Goal: Task Accomplishment & Management: Complete application form

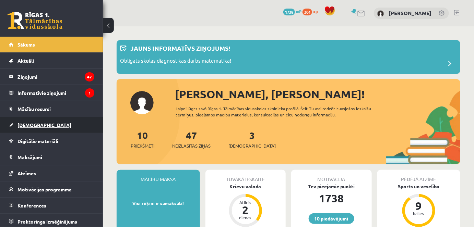
click at [27, 126] on span "[DEMOGRAPHIC_DATA]" at bounding box center [44, 125] width 54 height 6
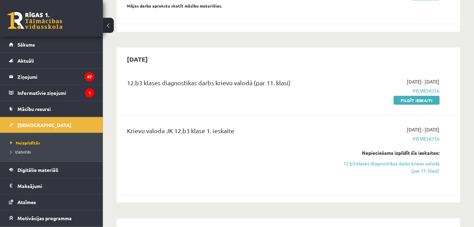
scroll to position [156, 0]
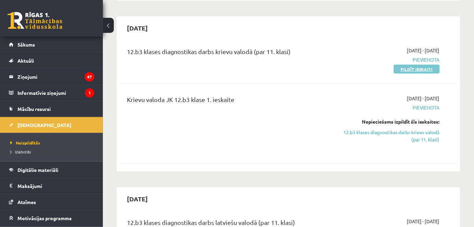
click at [426, 65] on link "Pildīt ieskaiti" at bounding box center [417, 69] width 46 height 9
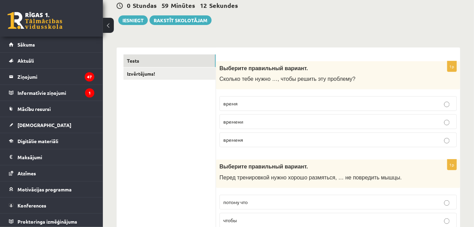
scroll to position [62, 0]
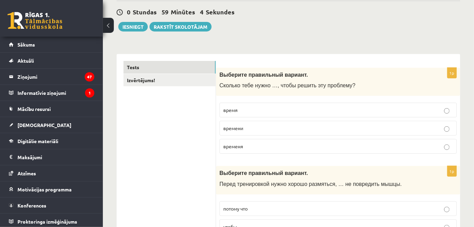
drag, startPoint x: 458, startPoint y: 191, endPoint x: 240, endPoint y: 134, distance: 225.2
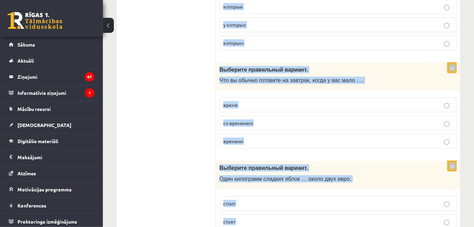
scroll to position [2732, 0]
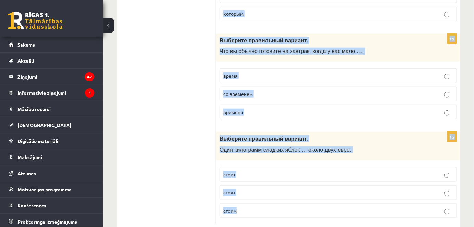
drag, startPoint x: 217, startPoint y: 40, endPoint x: 394, endPoint y: 242, distance: 268.2
copy form "Выберите правильный вариант. Сколько тебе нужно …, чтобы решить эту проблему? в…"
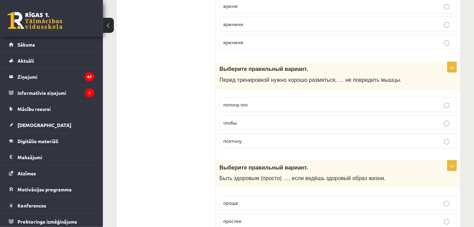
scroll to position [141, 0]
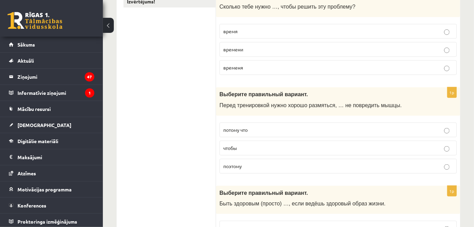
click at [233, 148] on span "чтобы" at bounding box center [230, 148] width 14 height 6
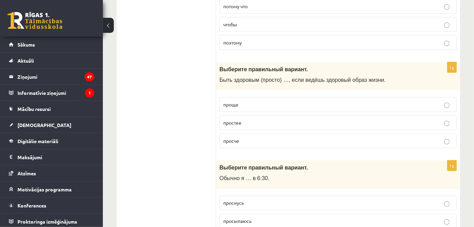
scroll to position [266, 0]
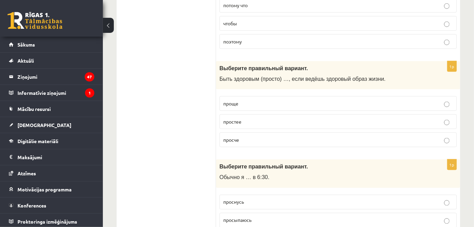
click at [234, 103] on span "проще" at bounding box center [230, 103] width 15 height 6
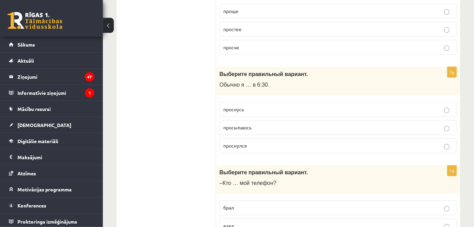
scroll to position [359, 0]
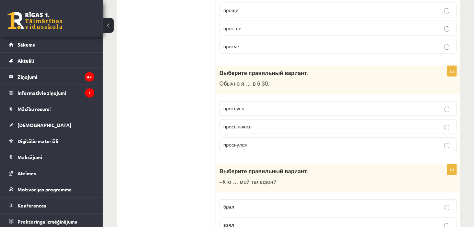
click at [241, 124] on span "просыпаюсь" at bounding box center [237, 127] width 28 height 6
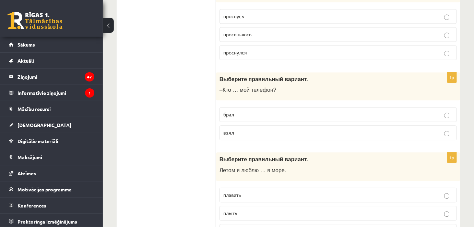
scroll to position [453, 0]
click at [232, 130] on span "взял" at bounding box center [228, 132] width 11 height 6
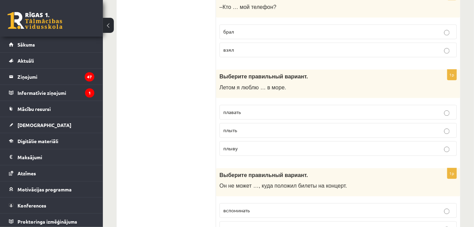
scroll to position [515, 0]
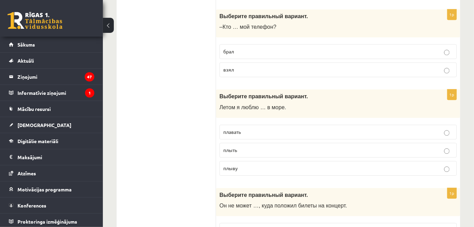
click at [238, 129] on span "плавать" at bounding box center [231, 132] width 17 height 6
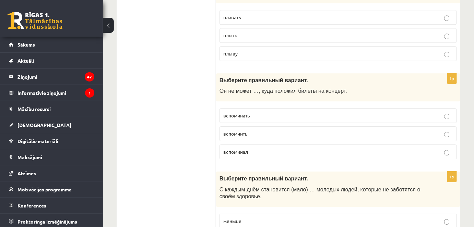
scroll to position [640, 0]
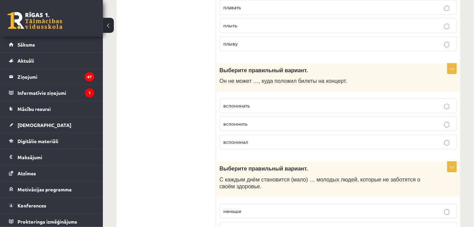
click at [244, 103] on span "вспоминать" at bounding box center [236, 106] width 26 height 6
click at [241, 104] on span "вспоминать" at bounding box center [236, 106] width 26 height 6
click at [244, 122] on span "вспомнить" at bounding box center [235, 124] width 24 height 6
click at [250, 103] on p "вспоминать" at bounding box center [338, 105] width 230 height 7
click at [249, 103] on span "вспоминать" at bounding box center [236, 106] width 26 height 6
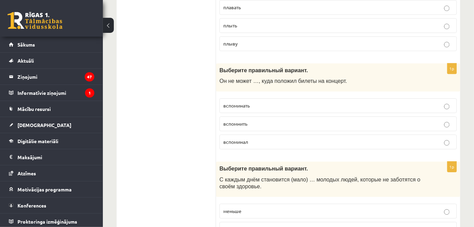
click at [242, 121] on span "вспомнить" at bounding box center [235, 124] width 24 height 6
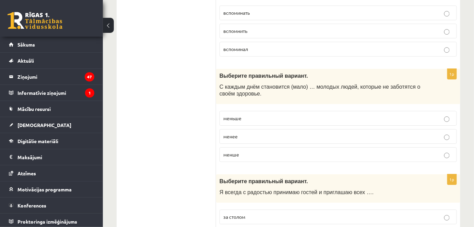
scroll to position [733, 0]
click at [240, 115] on span "меньше" at bounding box center [232, 118] width 18 height 6
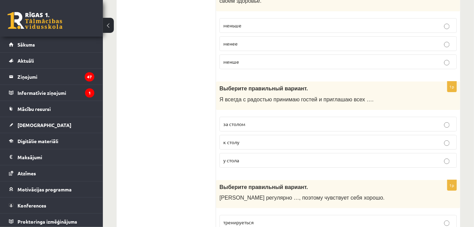
scroll to position [827, 0]
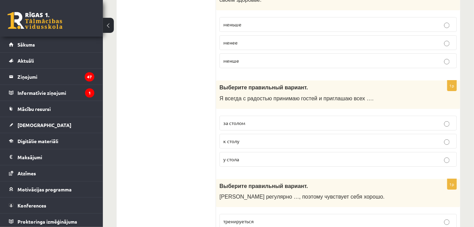
click at [225, 138] on span "к столу" at bounding box center [231, 141] width 16 height 6
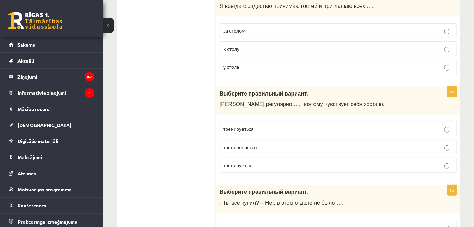
scroll to position [920, 0]
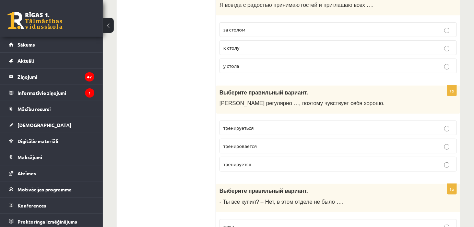
click at [246, 161] on span "тренируется" at bounding box center [237, 164] width 28 height 6
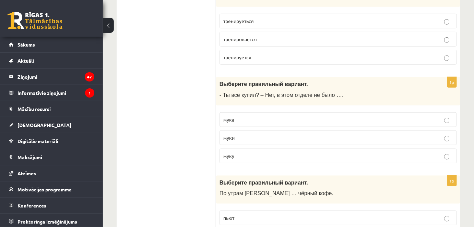
scroll to position [1045, 0]
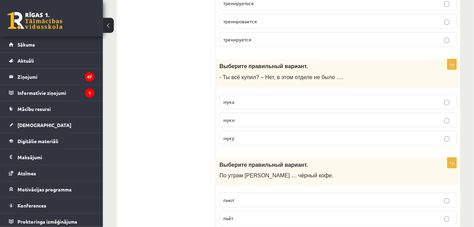
click at [229, 117] on span "муки" at bounding box center [228, 120] width 11 height 6
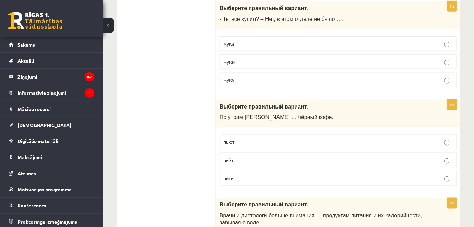
scroll to position [1107, 0]
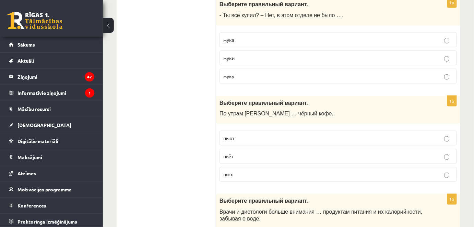
click at [229, 153] on span "пьёт" at bounding box center [228, 156] width 10 height 6
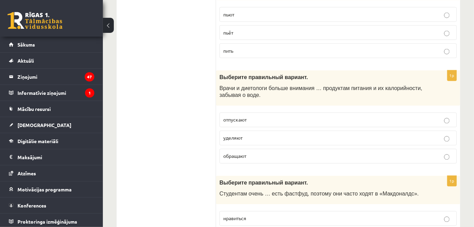
scroll to position [1232, 0]
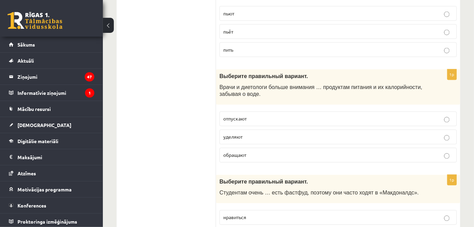
drag, startPoint x: 241, startPoint y: 129, endPoint x: 238, endPoint y: 135, distance: 6.9
click at [241, 134] on span "уделяют" at bounding box center [232, 137] width 19 height 6
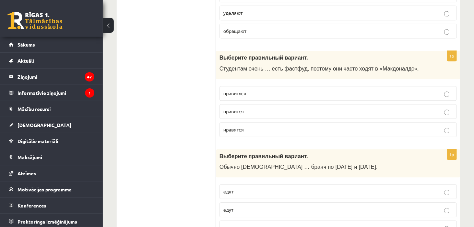
scroll to position [1357, 0]
click at [240, 108] on span "нравится" at bounding box center [233, 111] width 21 height 6
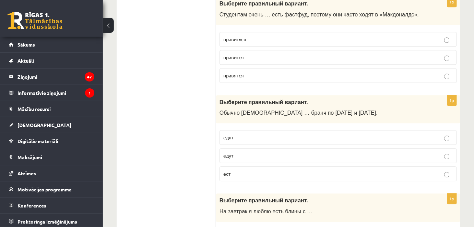
scroll to position [1419, 0]
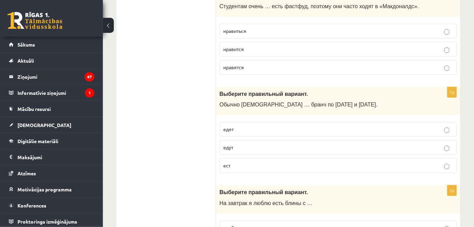
click at [230, 126] on span "едят" at bounding box center [228, 129] width 10 height 6
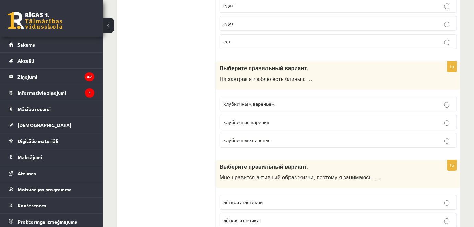
scroll to position [1544, 0]
click at [250, 100] on span "клубничным вареньем" at bounding box center [248, 103] width 51 height 6
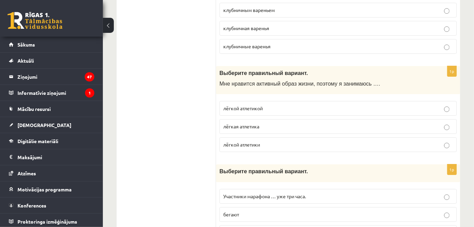
scroll to position [1637, 0]
click at [249, 105] on span "лёгкой атлетикой" at bounding box center [242, 108] width 39 height 6
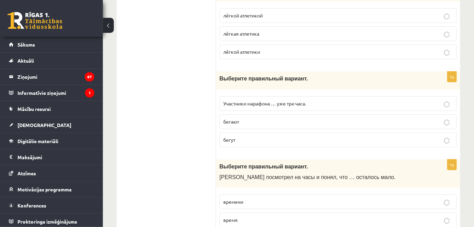
scroll to position [1731, 0]
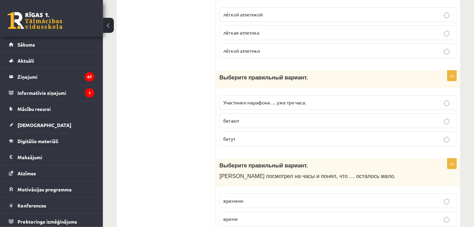
click at [229, 136] on span "бегут" at bounding box center [229, 139] width 12 height 6
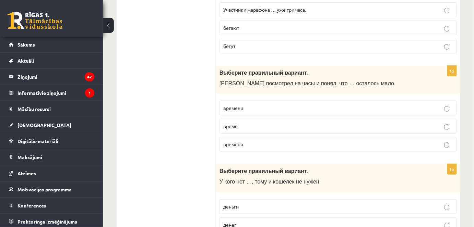
scroll to position [1824, 0]
click at [243, 104] on p "времени" at bounding box center [338, 107] width 230 height 7
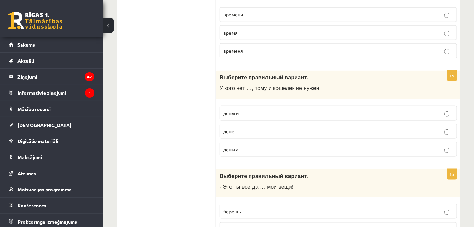
scroll to position [1918, 0]
click at [239, 128] on p "денег" at bounding box center [338, 131] width 230 height 7
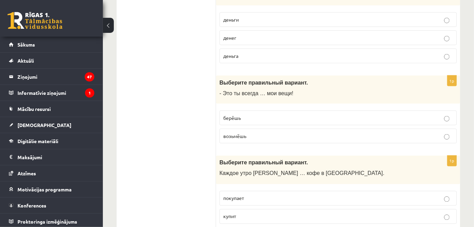
scroll to position [2011, 0]
click at [236, 115] on span "берёшь" at bounding box center [231, 118] width 17 height 6
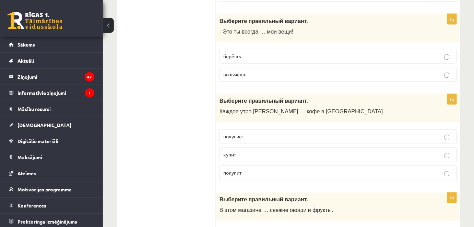
scroll to position [2074, 0]
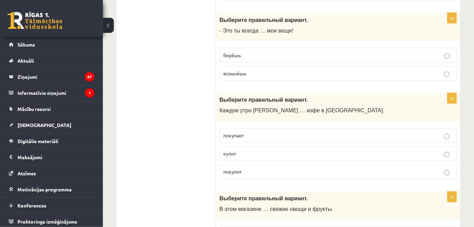
click at [237, 132] on p "покупает" at bounding box center [338, 135] width 230 height 7
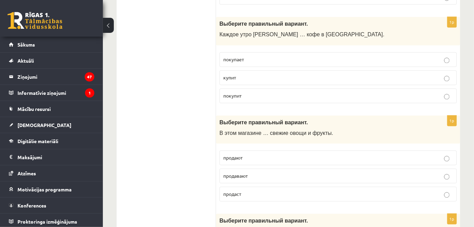
scroll to position [2167, 0]
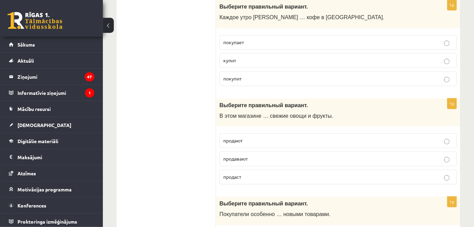
click at [240, 138] on span "продают" at bounding box center [232, 141] width 19 height 6
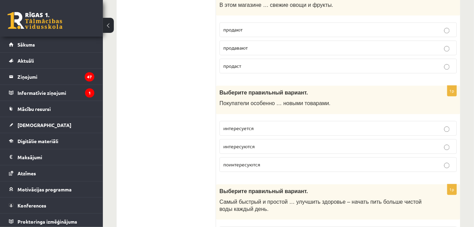
scroll to position [2292, 0]
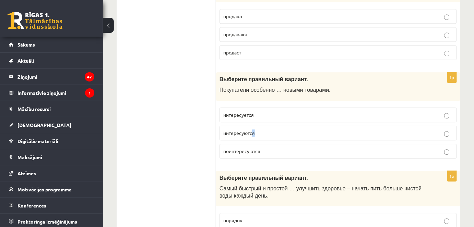
click at [254, 130] on span "интересуются" at bounding box center [239, 133] width 32 height 6
click at [256, 130] on p "интересуются" at bounding box center [338, 133] width 230 height 7
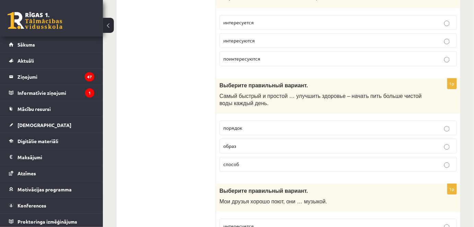
scroll to position [2385, 0]
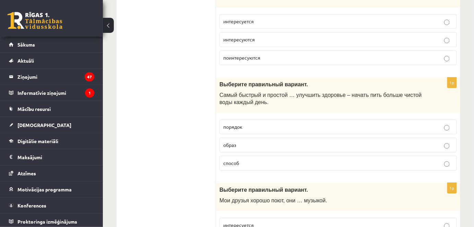
click at [229, 160] on span "способ" at bounding box center [231, 163] width 16 height 6
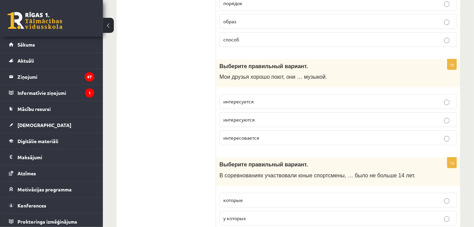
scroll to position [2510, 0]
click at [246, 116] on span "интересуются" at bounding box center [239, 119] width 32 height 6
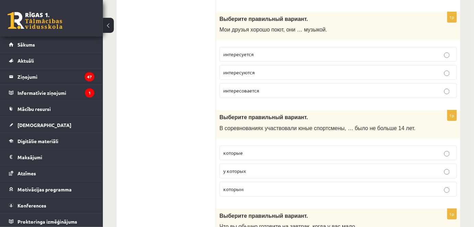
scroll to position [2603, 0]
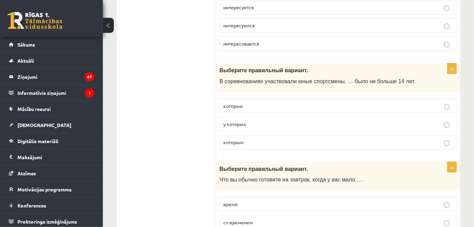
click at [241, 139] on span "которым" at bounding box center [233, 142] width 20 height 6
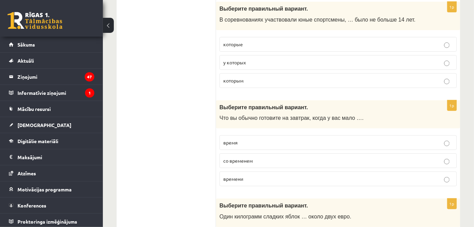
scroll to position [2666, 0]
click at [240, 175] on span "времени" at bounding box center [233, 178] width 20 height 6
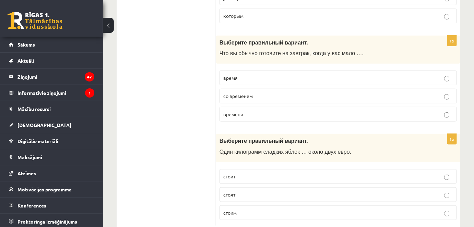
scroll to position [2732, 0]
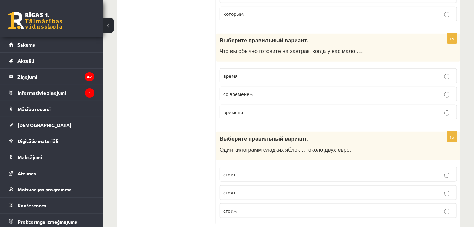
click at [228, 171] on span "стоит" at bounding box center [229, 174] width 12 height 6
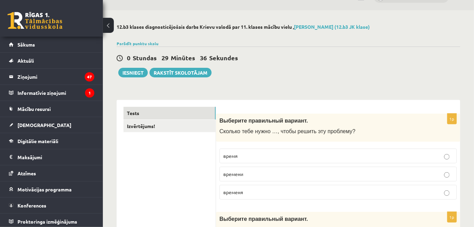
scroll to position [0, 0]
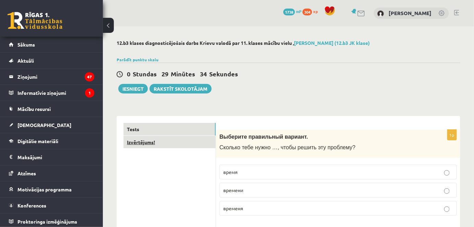
click at [152, 142] on link "Izvērtējums!" at bounding box center [169, 142] width 92 height 13
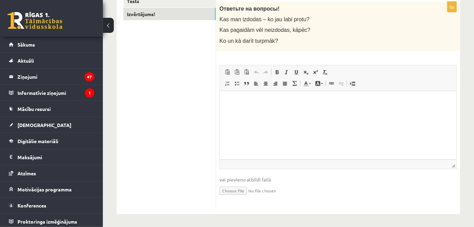
scroll to position [129, 0]
click at [284, 107] on html at bounding box center [337, 101] width 237 height 21
drag, startPoint x: 267, startPoint y: 126, endPoint x: 220, endPoint y: 144, distance: 50.2
click at [263, 111] on html "**" at bounding box center [337, 101] width 237 height 21
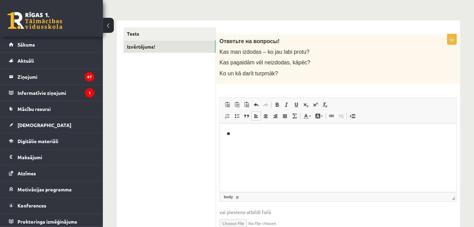
scroll to position [35, 0]
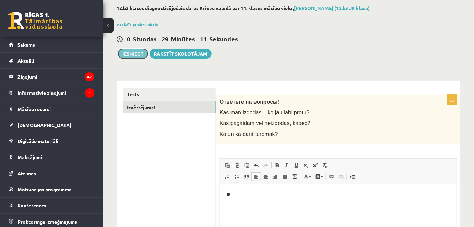
click at [137, 52] on button "Iesniegt" at bounding box center [132, 54] width 29 height 10
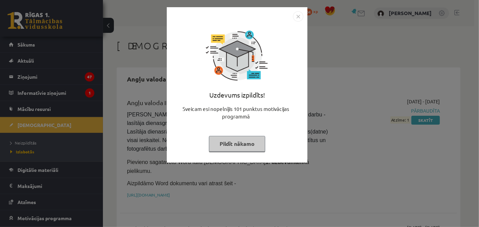
click at [297, 17] on img "Close" at bounding box center [298, 16] width 10 height 10
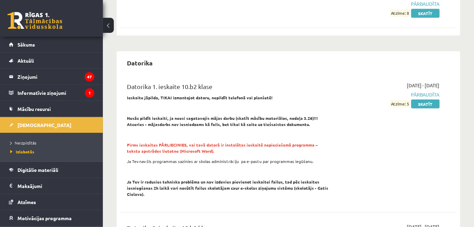
scroll to position [218, 0]
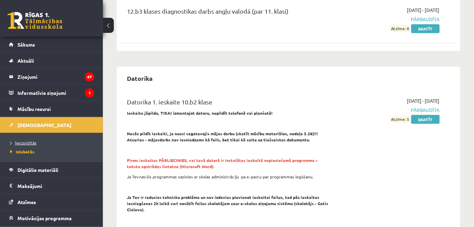
click at [27, 144] on span "Neizpildītās" at bounding box center [23, 142] width 26 height 5
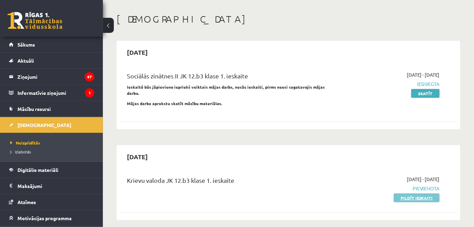
scroll to position [93, 0]
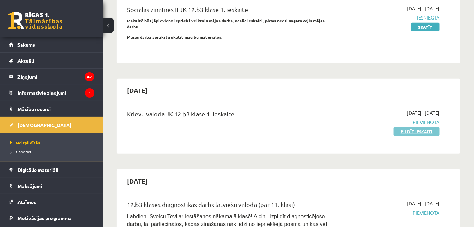
click at [419, 127] on link "Pildīt ieskaiti" at bounding box center [417, 131] width 46 height 9
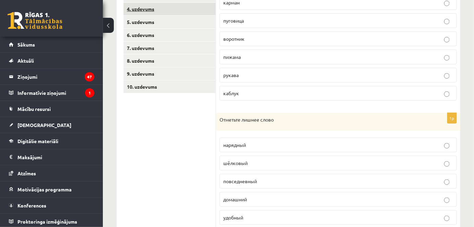
scroll to position [122, 0]
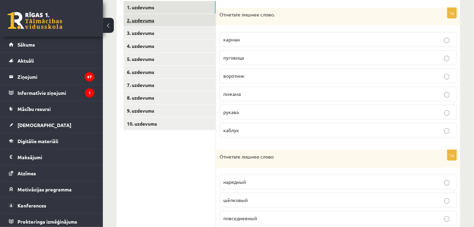
click at [145, 22] on link "2. uzdevums" at bounding box center [169, 20] width 92 height 13
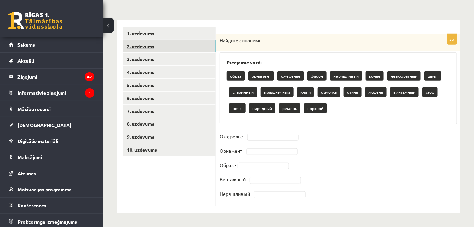
scroll to position [96, 0]
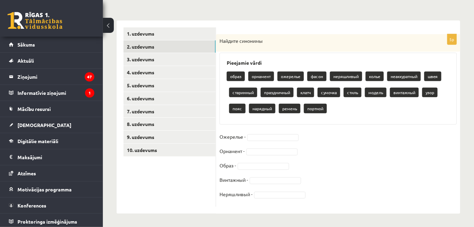
click at [233, 78] on p "образ" at bounding box center [236, 77] width 18 height 10
click at [242, 76] on p "образ" at bounding box center [236, 77] width 18 height 10
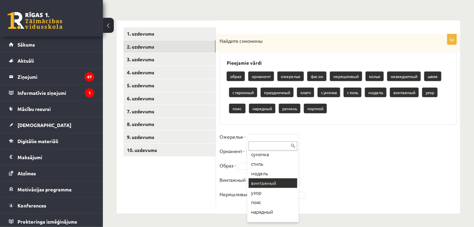
scroll to position [133, 0]
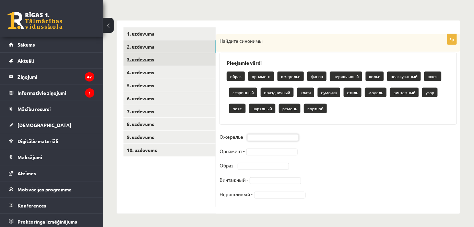
click at [144, 64] on link "3. uzdevums" at bounding box center [169, 59] width 92 height 13
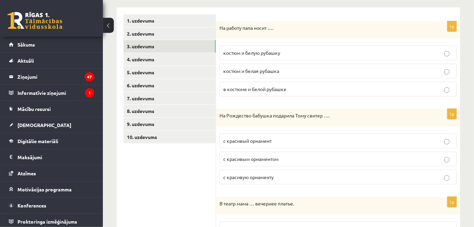
scroll to position [42, 0]
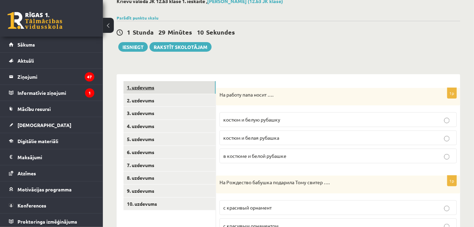
click at [151, 84] on link "1. uzdevums" at bounding box center [169, 87] width 92 height 13
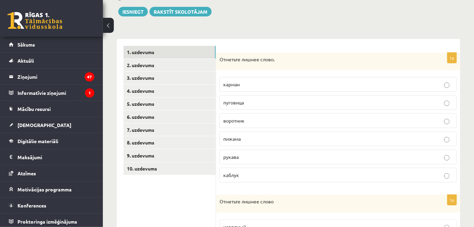
scroll to position [73, 0]
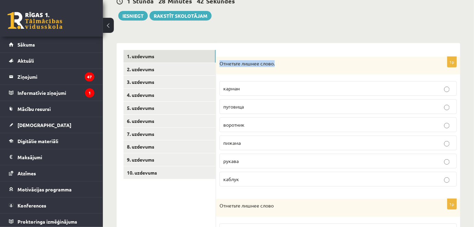
drag, startPoint x: 278, startPoint y: 62, endPoint x: 219, endPoint y: 69, distance: 58.7
click at [219, 69] on div "Отметьте лишнее слово." at bounding box center [338, 66] width 244 height 18
copy p "Отметьте лишнее слово."
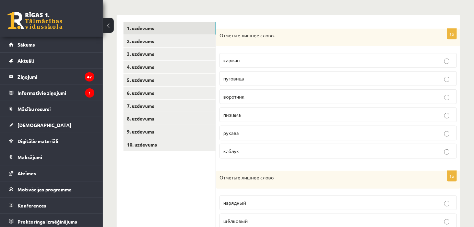
scroll to position [104, 0]
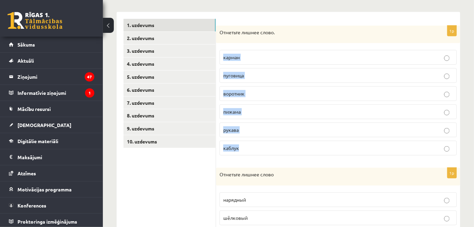
drag, startPoint x: 217, startPoint y: 47, endPoint x: 280, endPoint y: 142, distance: 113.5
click at [280, 142] on div "1p Отметьте лишнее слово. карман пуговица воротник пижама рукава каблук" at bounding box center [338, 94] width 244 height 136
copy fieldset "карман пуговица воротник пижама рукава каблук"
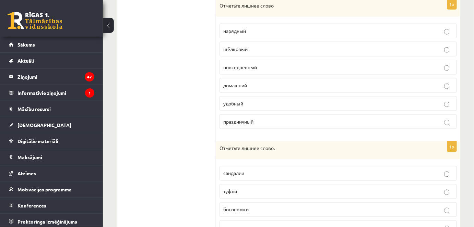
scroll to position [247, 0]
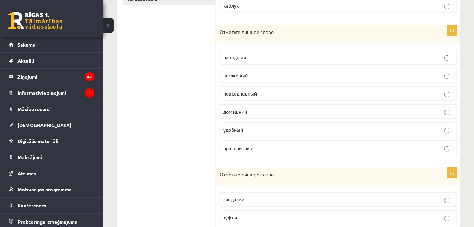
drag, startPoint x: 214, startPoint y: 55, endPoint x: 226, endPoint y: 67, distance: 16.7
click at [226, 67] on div "**********" at bounding box center [289, 89] width 344 height 441
click at [193, 73] on ul "1. uzdevums 2. uzdevums 3. uzdevums 4. uzdevums 5. uzdevums 6. uzdevums 7. uzde…" at bounding box center [169, 90] width 93 height 428
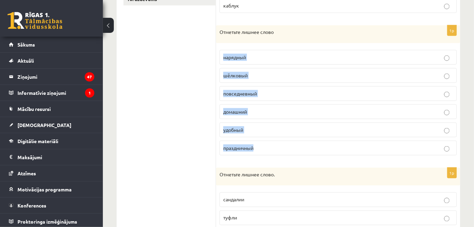
drag, startPoint x: 216, startPoint y: 59, endPoint x: 266, endPoint y: 141, distance: 95.8
click at [266, 141] on div "1p Отметьте лишнее слово нарядный шёлковый повседневный домашний удобный праздн…" at bounding box center [338, 93] width 244 height 136
copy fieldset "нарядный шёлковый повседневный домашний удобный праздничный"
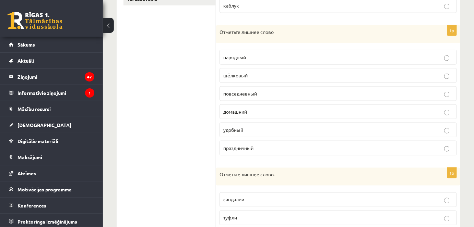
click at [168, 128] on ul "1. uzdevums 2. uzdevums 3. uzdevums 4. uzdevums 5. uzdevums 6. uzdevums 7. uzde…" at bounding box center [169, 90] width 93 height 428
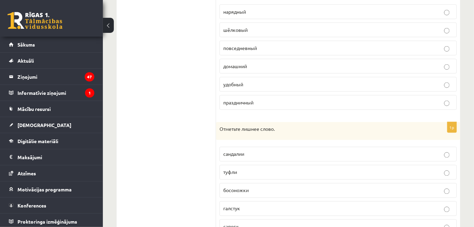
scroll to position [340, 0]
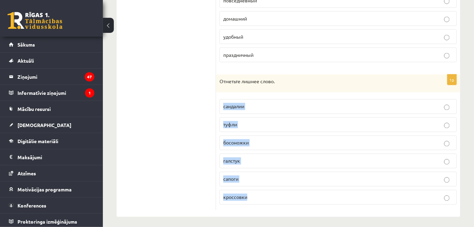
drag, startPoint x: 253, startPoint y: 195, endPoint x: 217, endPoint y: 109, distance: 92.7
click at [217, 109] on div "1p Отметьте лишнее слово. сандалии туфли босоножки галстук сапоги кроссовки" at bounding box center [338, 143] width 244 height 136
copy fieldset "сандалии туфли босоножки галстук сапоги кроссовки"
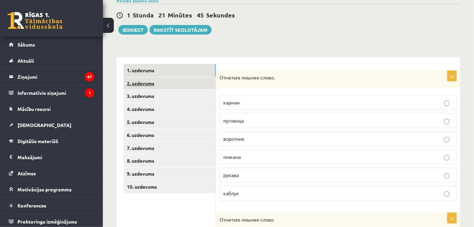
scroll to position [60, 0]
click at [145, 84] on link "2. uzdevums" at bounding box center [169, 82] width 92 height 13
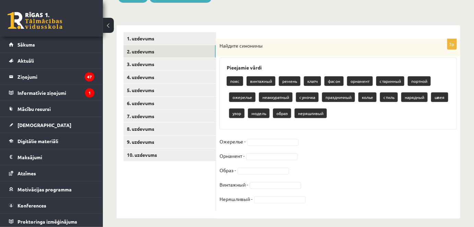
scroll to position [96, 0]
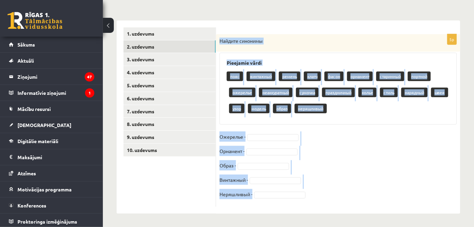
drag, startPoint x: 218, startPoint y: 38, endPoint x: 300, endPoint y: 201, distance: 182.3
click at [300, 201] on div "5p Найдите синонимы Pieejamie vārdi пояс винтажный ремень клатч фасон орнамент …" at bounding box center [338, 120] width 244 height 173
copy div "Найдите синонимы Pieejamie vārdi пояс винтажный ремень клатч фасон орнамент ста…"
click at [465, 139] on div "**********" at bounding box center [288, 79] width 371 height 297
drag, startPoint x: 218, startPoint y: 39, endPoint x: 316, endPoint y: 211, distance: 197.6
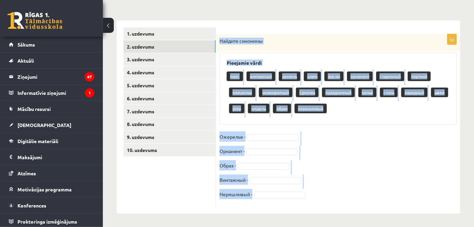
click at [316, 211] on div "5p Найдите синонимы Pieejamie vārdi пояс винтажный ремень клатч фасон орнамент …" at bounding box center [338, 117] width 244 height 193
copy div "Найдите синонимы Pieejamie vārdi пояс винтажный ремень клатч фасон орнамент ста…"
click at [396, 161] on fieldset "Ожерелье - Орнамент - Образ - Винтажный - Неряшливый -" at bounding box center [337, 168] width 237 height 72
drag, startPoint x: 218, startPoint y: 40, endPoint x: 289, endPoint y: 198, distance: 173.4
click at [289, 198] on div "5p Найдите синонимы Pieejamie vārdi пояс винтажный ремень клатч фасон орнамент …" at bounding box center [338, 120] width 244 height 173
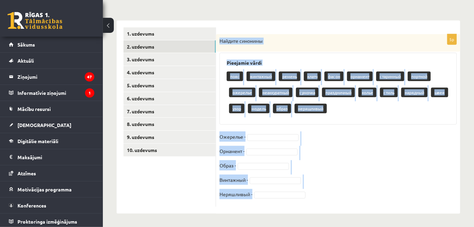
copy div "Найдите синонимы Pieejamie vārdi пояс винтажный ремень клатч фасон орнамент ста…"
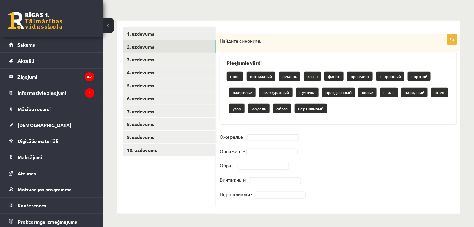
click at [174, 183] on ul "1. uzdevums 2. uzdevums 3. uzdevums 4. uzdevums 5. uzdevums 6. uzdevums 7. uzde…" at bounding box center [169, 117] width 93 height 180
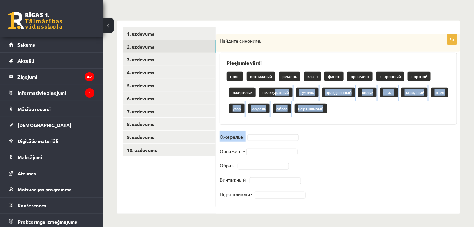
drag, startPoint x: 275, startPoint y: 93, endPoint x: 282, endPoint y: 135, distance: 43.4
click at [281, 137] on div "5p Найдите синонимы Pieejamie vārdi пояс винтажный ремень клатч фасон орнамент …" at bounding box center [338, 120] width 244 height 173
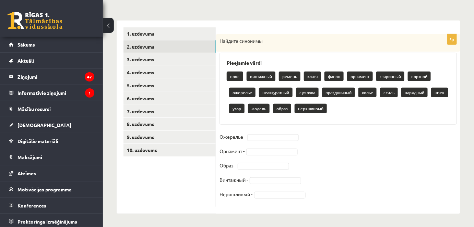
click at [365, 179] on fieldset "Ожерелье - Орнамент - Образ - Винтажный - Неряшливый -" at bounding box center [337, 168] width 237 height 72
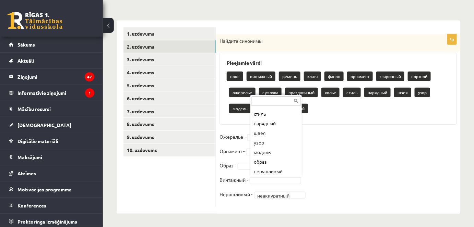
scroll to position [123, 0]
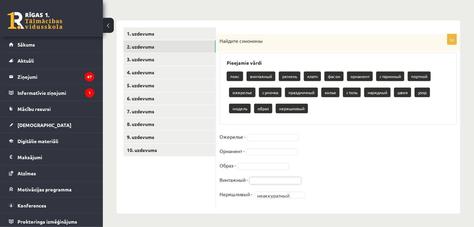
drag, startPoint x: 186, startPoint y: 202, endPoint x: 194, endPoint y: 187, distance: 17.6
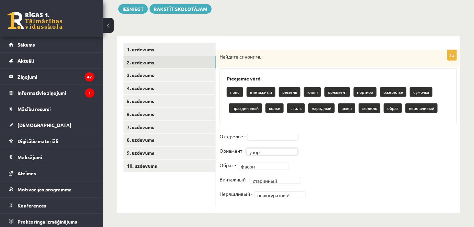
scroll to position [80, 0]
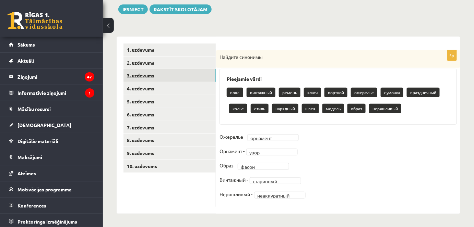
click at [146, 78] on link "3. uzdevums" at bounding box center [169, 75] width 92 height 13
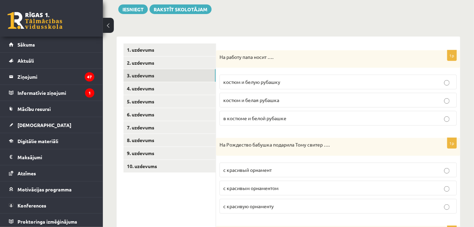
click at [278, 82] on span "костюм и белую рубашку" at bounding box center [251, 82] width 57 height 6
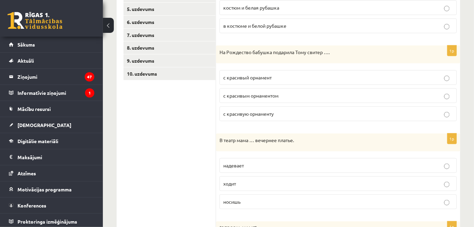
scroll to position [173, 0]
click at [276, 96] on span "с красивым орнаментом" at bounding box center [250, 95] width 55 height 6
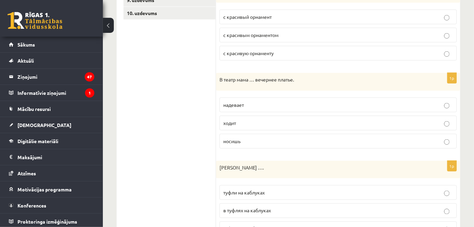
scroll to position [235, 0]
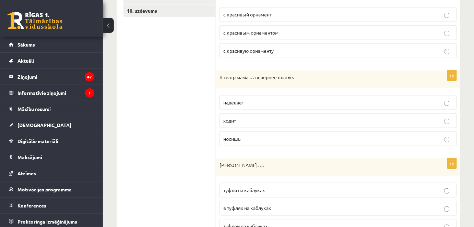
click at [239, 103] on span "надевает" at bounding box center [233, 102] width 21 height 6
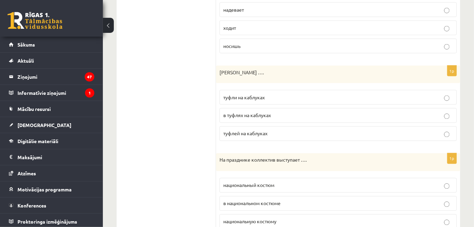
scroll to position [329, 0]
click at [246, 96] on span "туфли на каблуках" at bounding box center [243, 97] width 41 height 6
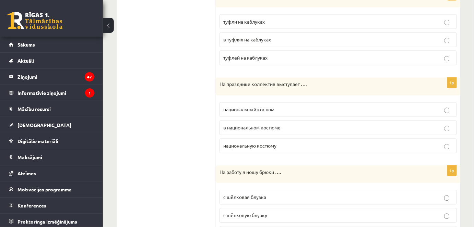
scroll to position [422, 0]
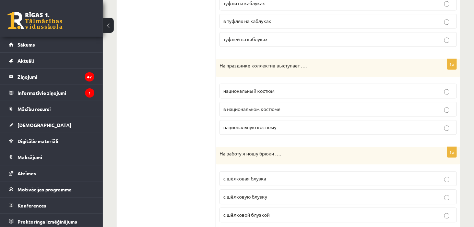
drag, startPoint x: 265, startPoint y: 106, endPoint x: 267, endPoint y: 109, distance: 4.2
click at [265, 106] on span "в национальном костюме" at bounding box center [251, 109] width 57 height 6
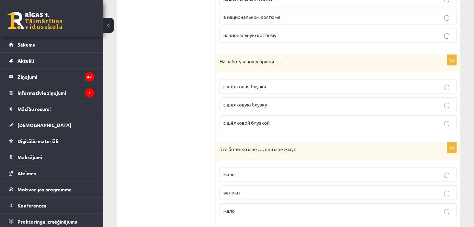
scroll to position [516, 0]
click at [261, 119] on span "с шёлковой блузкой" at bounding box center [246, 122] width 46 height 6
click at [217, 136] on div "1p На работу папа носит …. костюм и белую рубашку костюм и белая рубашка в кост…" at bounding box center [338, 48] width 244 height 894
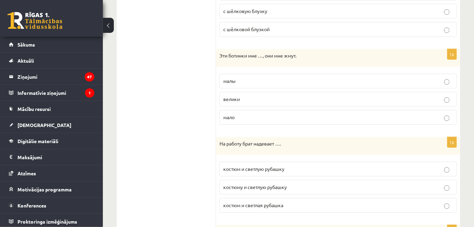
scroll to position [609, 0]
drag, startPoint x: 242, startPoint y: 97, endPoint x: 222, endPoint y: 95, distance: 20.7
click at [222, 95] on label "велики" at bounding box center [337, 98] width 237 height 15
copy span "велики"
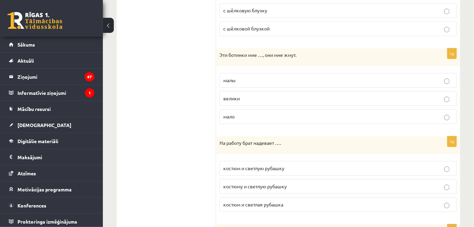
click at [233, 77] on span "малы" at bounding box center [229, 80] width 12 height 6
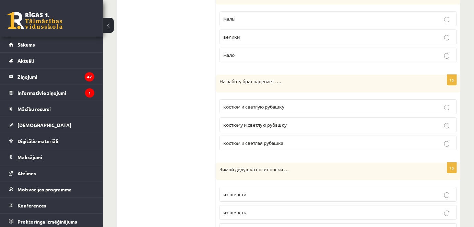
scroll to position [672, 0]
click at [267, 121] on span "костюму и светлую рубашку" at bounding box center [254, 124] width 63 height 6
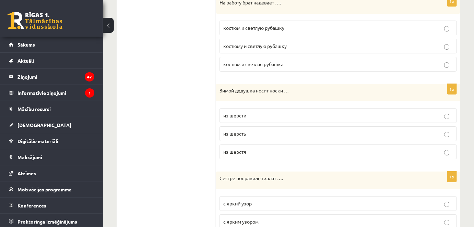
scroll to position [765, 0]
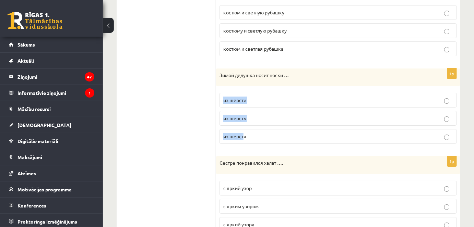
drag, startPoint x: 244, startPoint y: 131, endPoint x: 224, endPoint y: 96, distance: 40.4
click at [224, 96] on fieldset "из шерсти из шерсть из шерстя" at bounding box center [337, 117] width 237 height 57
copy fieldset "из шерсти из шерсть из шерст"
drag, startPoint x: 249, startPoint y: 130, endPoint x: 223, endPoint y: 130, distance: 25.7
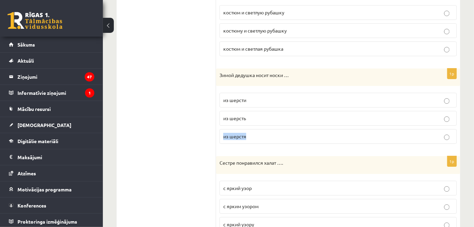
click at [223, 133] on p "из шерстя" at bounding box center [338, 136] width 230 height 7
drag, startPoint x: 257, startPoint y: 133, endPoint x: 220, endPoint y: 128, distance: 37.6
click at [220, 129] on label "из шерстя" at bounding box center [337, 136] width 237 height 15
copy span "из шерстя"
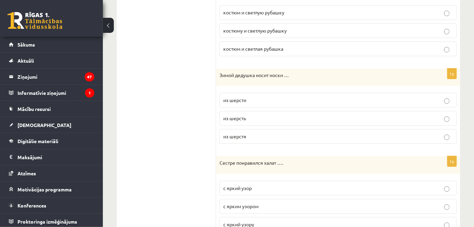
click at [240, 133] on span "из шерстя" at bounding box center [234, 136] width 23 height 6
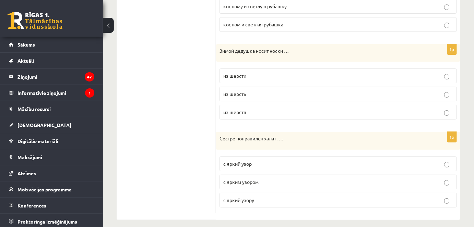
scroll to position [790, 0]
click at [255, 179] on span "с ярким узором" at bounding box center [240, 182] width 35 height 6
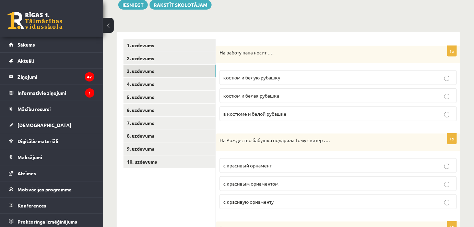
scroll to position [42, 0]
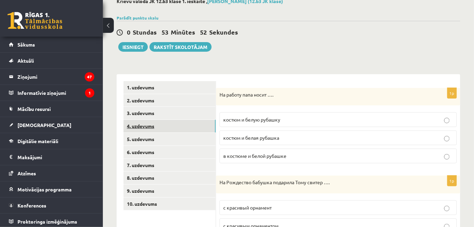
click at [145, 126] on link "4. uzdevums" at bounding box center [169, 126] width 92 height 13
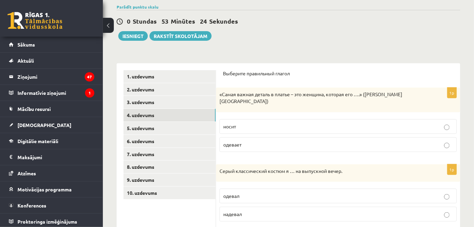
scroll to position [104, 0]
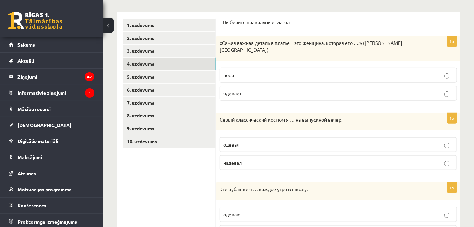
click at [235, 72] on span "носит" at bounding box center [229, 75] width 13 height 6
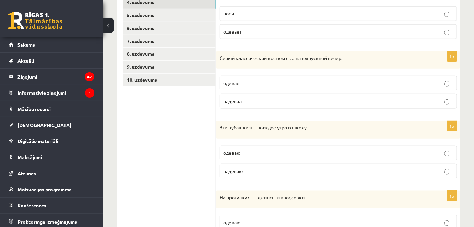
scroll to position [167, 0]
click at [238, 79] on span "одевал" at bounding box center [231, 82] width 16 height 6
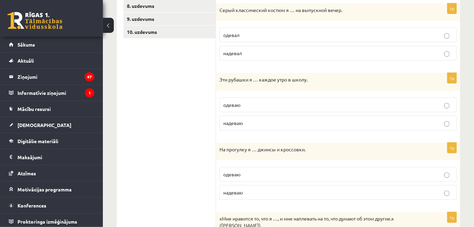
scroll to position [229, 0]
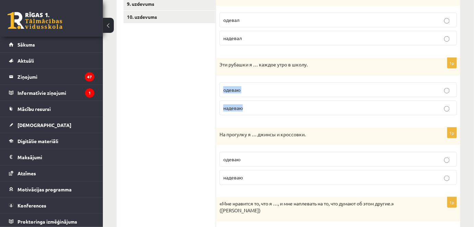
drag, startPoint x: 247, startPoint y: 102, endPoint x: 220, endPoint y: 84, distance: 32.1
click at [220, 84] on fieldset "одеваю надеваю" at bounding box center [337, 98] width 237 height 38
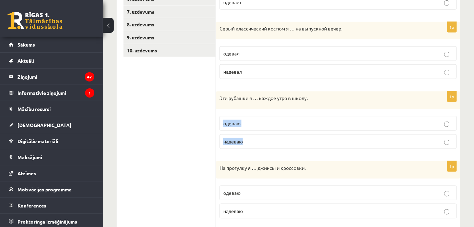
scroll to position [198, 0]
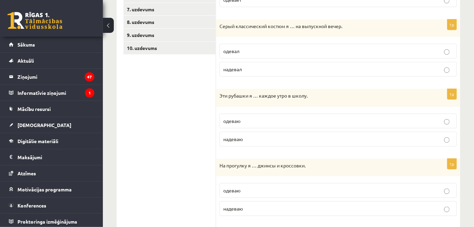
click at [179, 123] on ul "1. uzdevums 2. uzdevums 3. uzdevums 4. uzdevums 5. uzdevums 6. uzdevums 7. uzde…" at bounding box center [169, 111] width 93 height 373
click at [247, 93] on p "Эти рубашки я … каждое утро в школу." at bounding box center [320, 96] width 203 height 7
drag, startPoint x: 191, startPoint y: 93, endPoint x: 209, endPoint y: 92, distance: 17.9
click at [192, 93] on ul "1. uzdevums 2. uzdevums 3. uzdevums 4. uzdevums 5. uzdevums 6. uzdevums 7. uzde…" at bounding box center [169, 111] width 93 height 373
drag, startPoint x: 248, startPoint y: 89, endPoint x: 228, endPoint y: 88, distance: 19.9
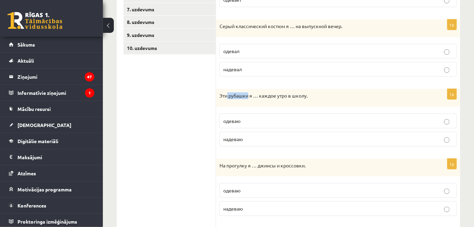
click at [228, 93] on p "Эти рубашки я … каждое утро в школу." at bounding box center [320, 96] width 203 height 7
click at [241, 136] on span "надеваю" at bounding box center [233, 139] width 20 height 6
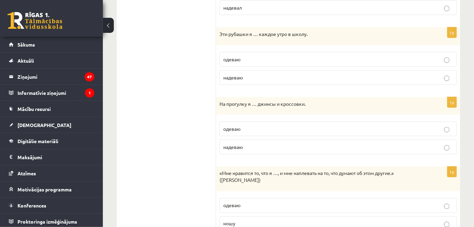
scroll to position [260, 0]
click at [233, 143] on span "надеваю" at bounding box center [233, 146] width 20 height 6
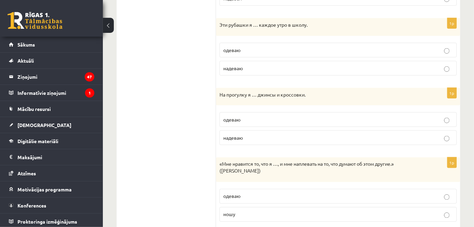
scroll to position [280, 0]
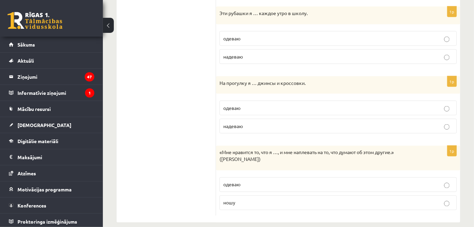
click at [229, 200] on span "ношу" at bounding box center [229, 203] width 12 height 6
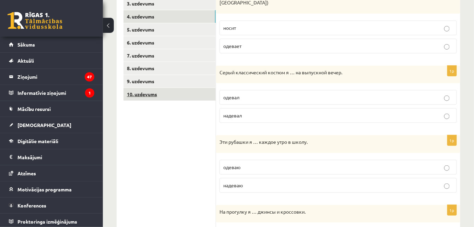
scroll to position [94, 0]
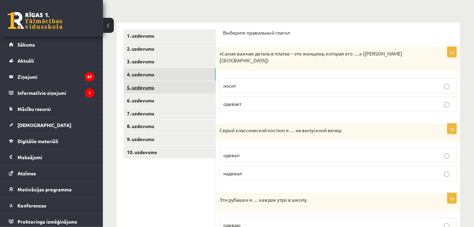
click at [146, 87] on link "5. uzdevums" at bounding box center [169, 87] width 92 height 13
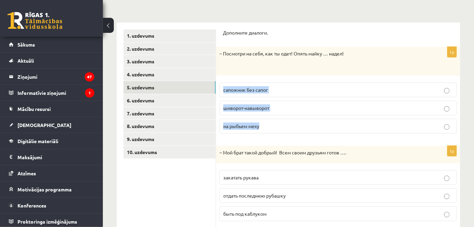
drag, startPoint x: 260, startPoint y: 130, endPoint x: 224, endPoint y: 91, distance: 53.4
click at [224, 91] on fieldset "сапожник без сапог шиворот-навыворот на рыбьем меху" at bounding box center [337, 107] width 237 height 57
click at [197, 176] on ul "1. uzdevums 2. uzdevums 3. uzdevums 4. uzdevums 5. uzdevums 6. uzdevums 7. uzde…" at bounding box center [169, 172] width 93 height 286
click at [262, 108] on span "шиворот-навыворот" at bounding box center [246, 108] width 46 height 6
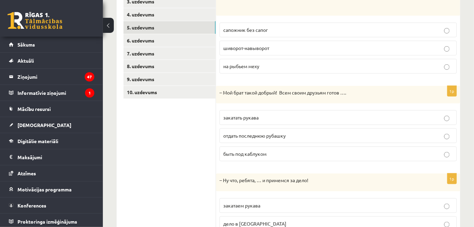
scroll to position [156, 0]
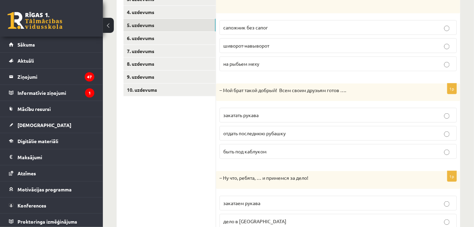
click at [279, 134] on span "отдать последнюю рубашку" at bounding box center [254, 133] width 62 height 6
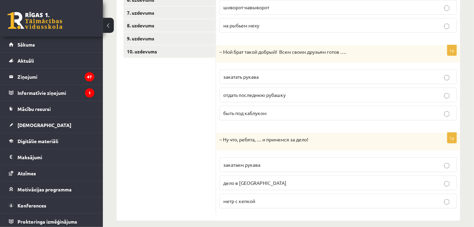
scroll to position [200, 0]
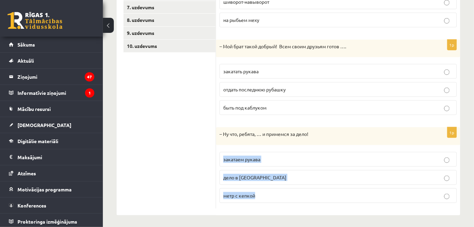
drag, startPoint x: 257, startPoint y: 197, endPoint x: 220, endPoint y: 158, distance: 53.6
click at [220, 158] on fieldset "закатаем рукава дело в шляпе метр с кепкой" at bounding box center [337, 177] width 237 height 57
click at [181, 136] on ul "1. uzdevums 2. uzdevums 3. uzdevums 4. uzdevums 5. uzdevums 6. uzdevums 7. uzde…" at bounding box center [169, 66] width 93 height 286
click at [260, 159] on span "закатаем рукава" at bounding box center [241, 159] width 37 height 6
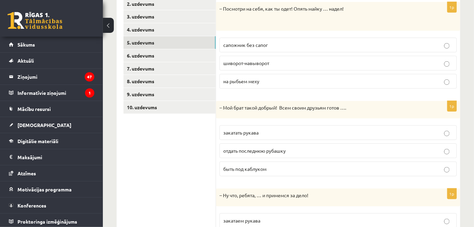
scroll to position [137, 0]
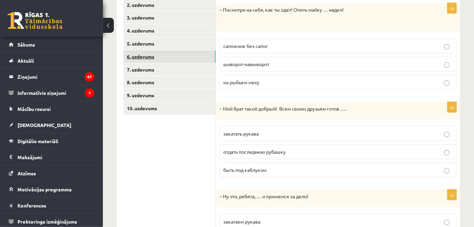
click at [144, 56] on link "6. uzdevums" at bounding box center [169, 56] width 92 height 13
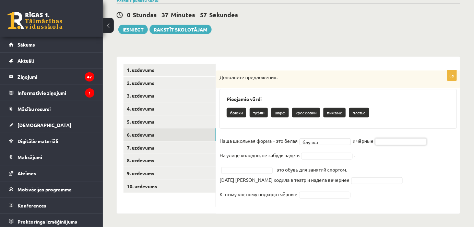
drag, startPoint x: 367, startPoint y: 115, endPoint x: 238, endPoint y: 110, distance: 129.3
drag, startPoint x: 228, startPoint y: 115, endPoint x: 367, endPoint y: 115, distance: 138.2
click at [367, 115] on div "брюки туфли шарф кроссовки пижаме платье" at bounding box center [338, 114] width 223 height 16
click at [408, 166] on fieldset "Наша школьная форма – это белая блузка ****** и чёрные На улице холодно, не заб…" at bounding box center [337, 170] width 237 height 68
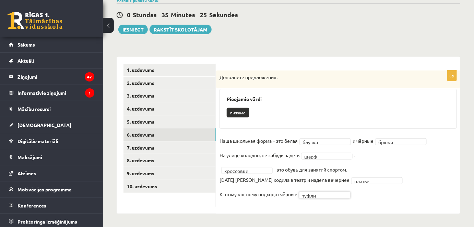
click at [400, 200] on fieldset "Наша школьная форма – это белая блузка ****** и чёрные брюки ***** На улице хол…" at bounding box center [337, 170] width 237 height 68
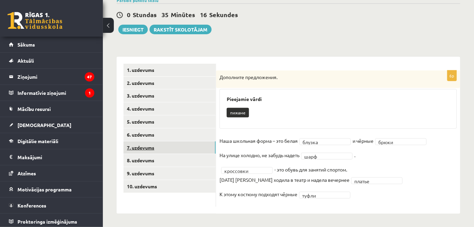
click at [152, 150] on link "7. uzdevums" at bounding box center [169, 148] width 92 height 13
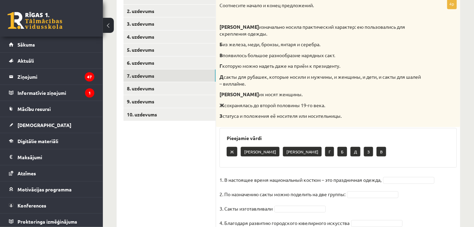
scroll to position [129, 0]
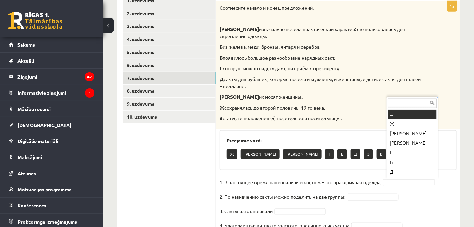
drag, startPoint x: 295, startPoint y: 209, endPoint x: 302, endPoint y: 211, distance: 7.4
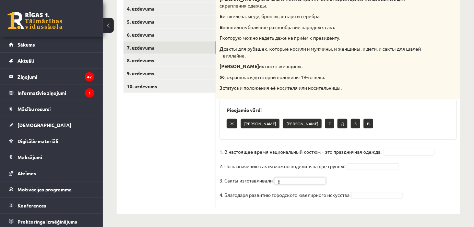
scroll to position [160, 0]
click at [350, 193] on fieldset "1. В настоящее время национальный костюм – это праздничная одежда, 2. По назнач…" at bounding box center [337, 175] width 237 height 58
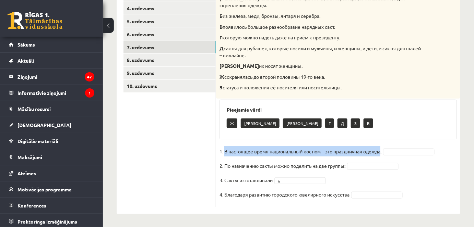
drag, startPoint x: 383, startPoint y: 152, endPoint x: 227, endPoint y: 147, distance: 156.1
click at [226, 147] on p "1. В настоящее время национальный костюм – это праздничная одежда," at bounding box center [300, 151] width 162 height 10
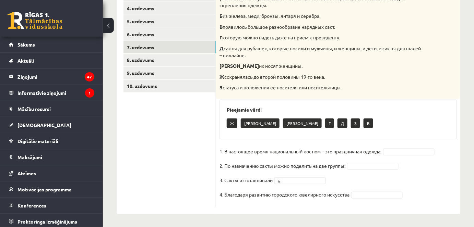
drag, startPoint x: 200, startPoint y: 157, endPoint x: 249, endPoint y: 156, distance: 49.0
click at [201, 157] on ul "1. uzdevums 2. uzdevums 3. uzdevums 4. uzdevums 5. uzdevums 6. uzdevums 7. uzde…" at bounding box center [169, 85] width 93 height 244
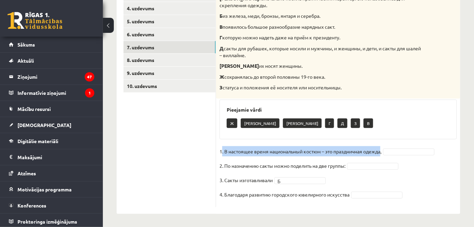
drag, startPoint x: 380, startPoint y: 152, endPoint x: 222, endPoint y: 152, distance: 158.1
click at [222, 152] on p "1. В настоящее время национальный костюм – это праздничная одежда," at bounding box center [300, 151] width 162 height 10
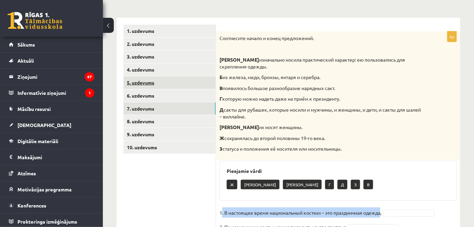
scroll to position [98, 0]
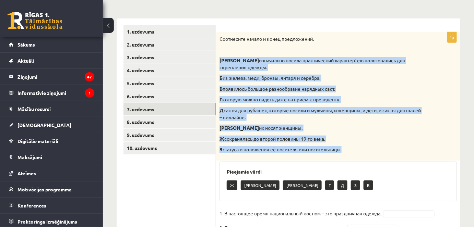
drag, startPoint x: 344, startPoint y: 149, endPoint x: 221, endPoint y: 64, distance: 149.2
click at [221, 60] on div "Соотнесите начало и конец предложений. А изначально носила практический характе…" at bounding box center [338, 96] width 244 height 129
click at [150, 182] on ul "1. uzdevums 2. uzdevums 3. uzdevums 4. uzdevums 5. uzdevums 6. uzdevums 7. uzde…" at bounding box center [169, 147] width 93 height 244
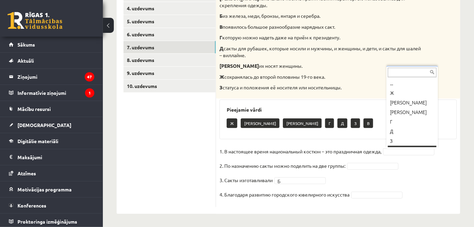
scroll to position [8, 0]
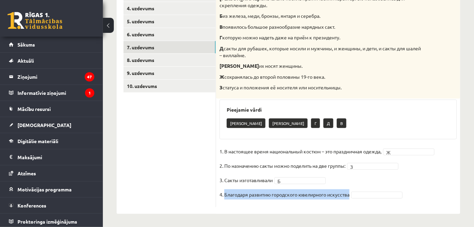
drag, startPoint x: 351, startPoint y: 194, endPoint x: 225, endPoint y: 194, distance: 126.5
click at [225, 194] on fieldset "1. В настоящее время национальный костюм – это праздничная одежда, Ж * 2. По на…" at bounding box center [337, 175] width 237 height 58
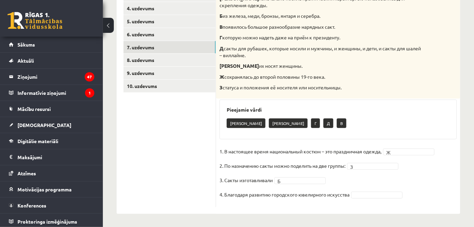
drag, startPoint x: 184, startPoint y: 179, endPoint x: 252, endPoint y: 185, distance: 68.1
click at [184, 179] on ul "1. uzdevums 2. uzdevums 3. uzdevums 4. uzdevums 5. uzdevums 6. uzdevums 7. uzde…" at bounding box center [169, 85] width 93 height 244
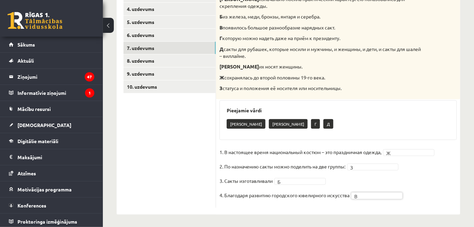
scroll to position [160, 0]
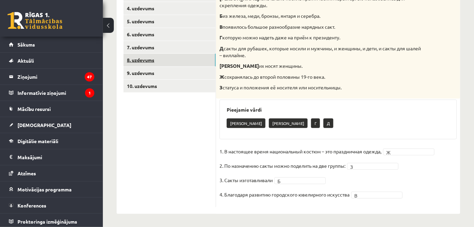
click at [138, 59] on link "8. uzdevums" at bounding box center [169, 60] width 92 height 13
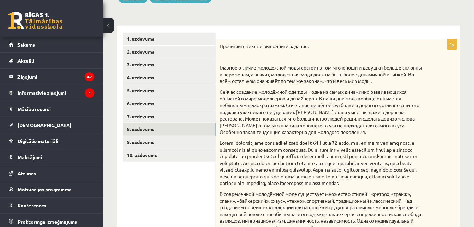
scroll to position [98, 0]
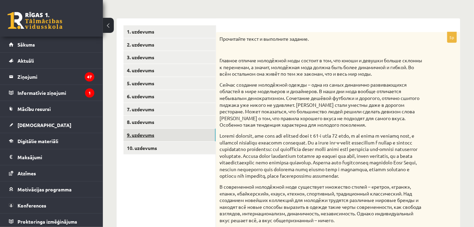
click at [146, 140] on link "9. uzdevums" at bounding box center [169, 135] width 92 height 13
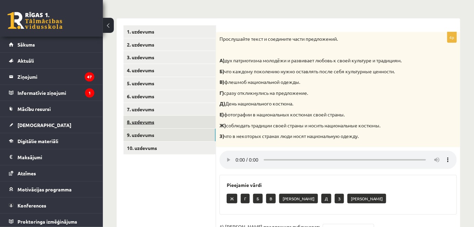
click at [146, 124] on link "8. uzdevums" at bounding box center [169, 122] width 92 height 13
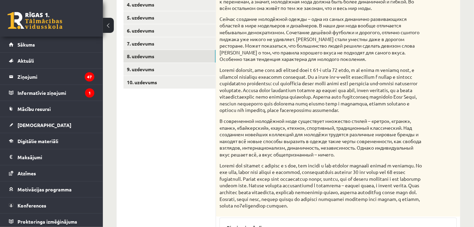
scroll to position [118, 0]
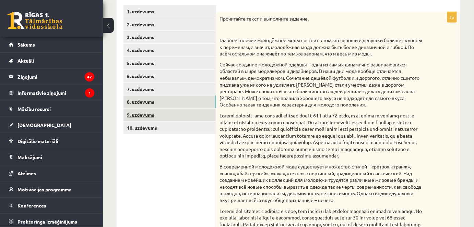
click at [142, 115] on link "9. uzdevums" at bounding box center [169, 115] width 92 height 13
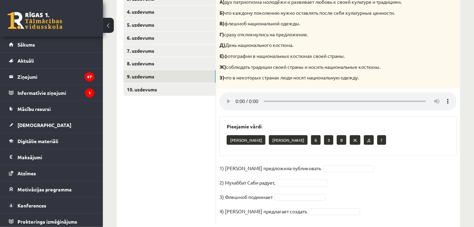
scroll to position [173, 0]
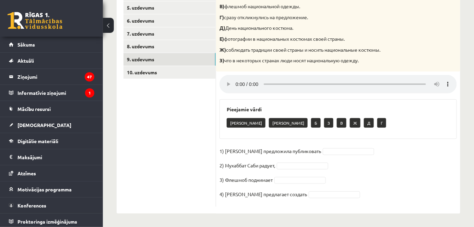
click at [141, 155] on ul "1. uzdevums 2. uzdevums 3. uzdevums 4. uzdevums 5. uzdevums 6. uzdevums 7. uzde…" at bounding box center [169, 78] width 93 height 257
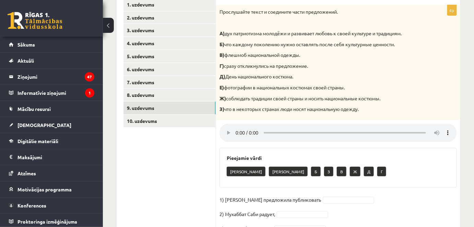
scroll to position [142, 0]
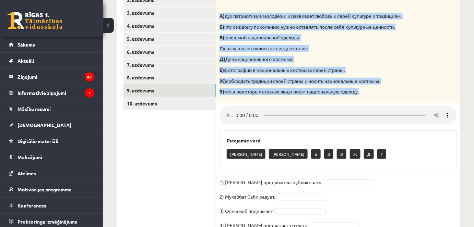
drag, startPoint x: 367, startPoint y: 92, endPoint x: 217, endPoint y: 16, distance: 168.2
click at [217, 16] on div "Прослушайте текст и соедините части предложений. А) дух патриотизма молодёжи и …" at bounding box center [338, 45] width 244 height 115
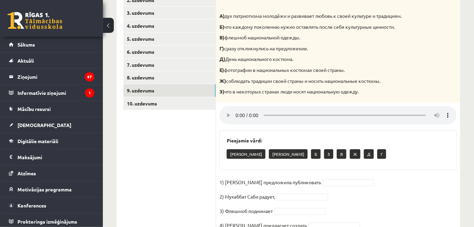
click at [176, 158] on ul "1. uzdevums 2. uzdevums 3. uzdevums 4. uzdevums 5. uzdevums 6. uzdevums 7. uzde…" at bounding box center [169, 109] width 93 height 257
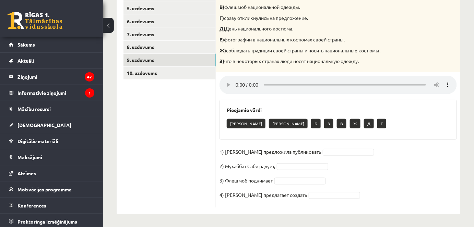
scroll to position [173, 0]
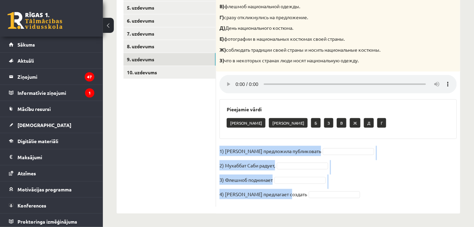
drag, startPoint x: 290, startPoint y: 194, endPoint x: 219, endPoint y: 149, distance: 83.2
click at [219, 149] on fieldset "1) Девушка предложила публиковать 2) Мухаббат Саби радует, 3) Флешмоб поднимает…" at bounding box center [337, 175] width 237 height 58
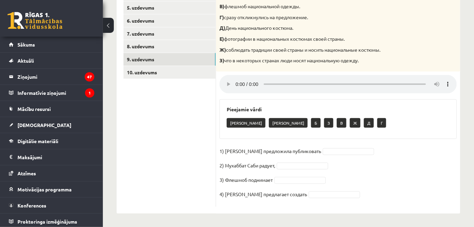
click at [171, 154] on ul "1. uzdevums 2. uzdevums 3. uzdevums 4. uzdevums 5. uzdevums 6. uzdevums 7. uzde…" at bounding box center [169, 78] width 93 height 257
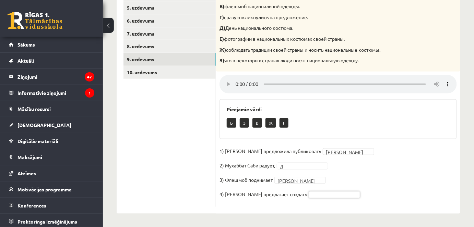
drag, startPoint x: 128, startPoint y: 136, endPoint x: 141, endPoint y: 139, distance: 13.4
drag, startPoint x: 415, startPoint y: 170, endPoint x: 372, endPoint y: 166, distance: 42.7
click at [171, 144] on ul "1. uzdevums 2. uzdevums 3. uzdevums 4. uzdevums 5. uzdevums 6. uzdevums 7. uzde…" at bounding box center [169, 78] width 93 height 257
click at [148, 71] on link "10. uzdevums" at bounding box center [169, 72] width 92 height 13
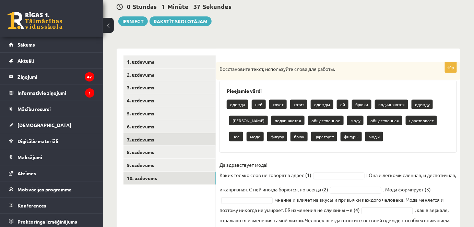
scroll to position [68, 0]
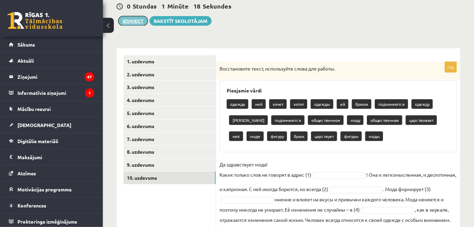
click at [135, 21] on button "Iesniegt" at bounding box center [132, 21] width 29 height 10
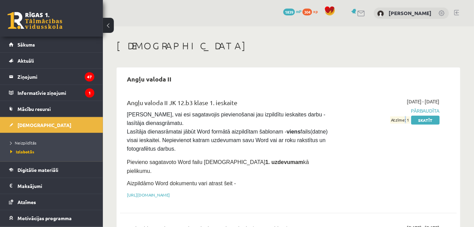
click at [405, 117] on span "Atzīme: 1" at bounding box center [400, 120] width 20 height 7
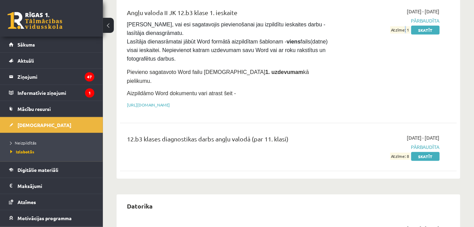
scroll to position [93, 0]
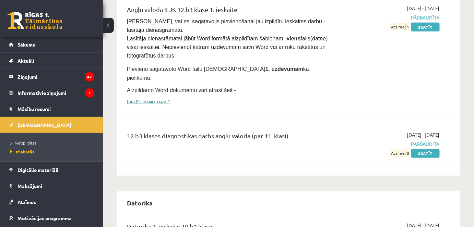
click at [170, 99] on link "[URL][DOMAIN_NAME]" at bounding box center [148, 101] width 43 height 5
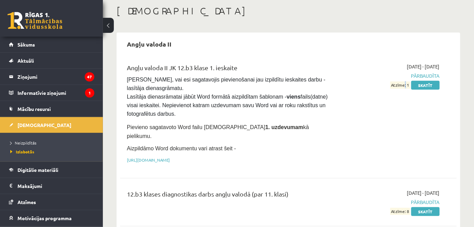
scroll to position [31, 0]
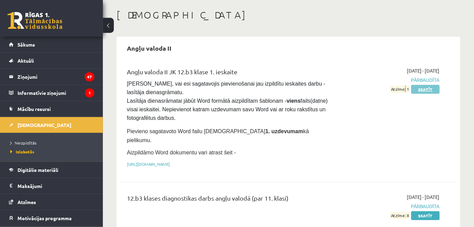
click at [424, 90] on link "Skatīt" at bounding box center [425, 89] width 28 height 9
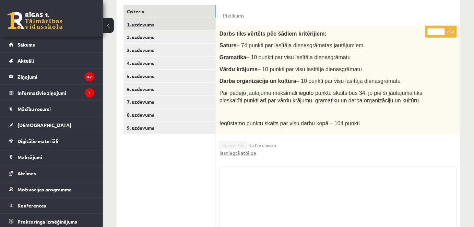
scroll to position [169, 0]
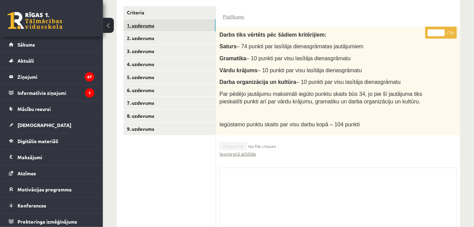
click at [142, 24] on link "1. uzdevums" at bounding box center [169, 25] width 92 height 13
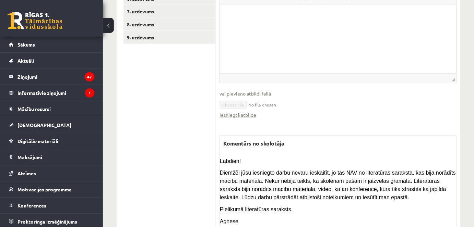
scroll to position [261, 0]
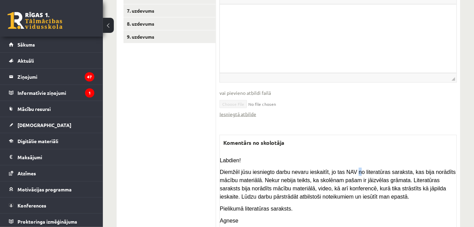
click at [359, 170] on span "Diemžēl jūsu iesniegto darbu nevaru ieskaitīt, jo tas NAV no literatūras saraks…" at bounding box center [338, 185] width 236 height 31
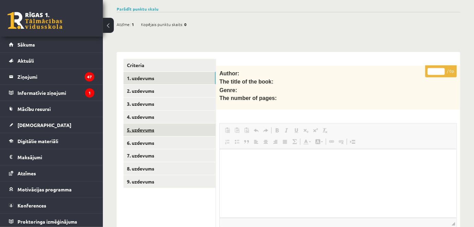
scroll to position [74, 0]
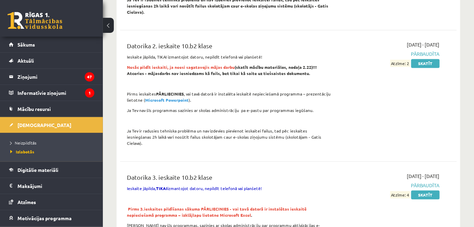
scroll to position [343, 0]
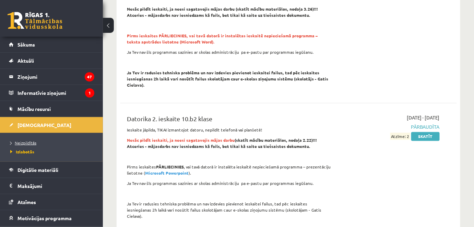
click at [27, 142] on span "Neizpildītās" at bounding box center [23, 142] width 26 height 5
